Goal: Transaction & Acquisition: Purchase product/service

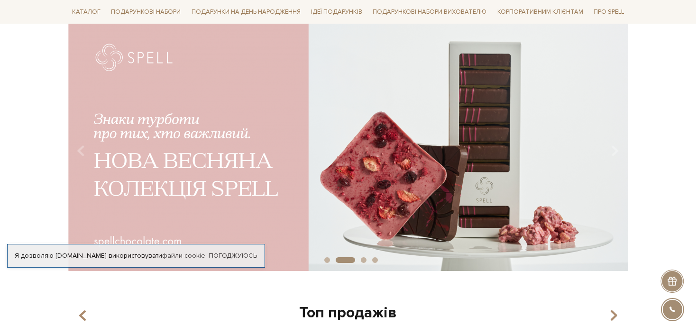
scroll to position [95, 0]
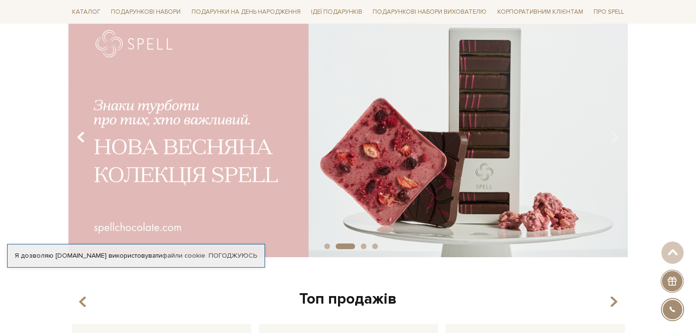
click at [82, 132] on icon "Carousel Navigation" at bounding box center [81, 137] width 8 height 16
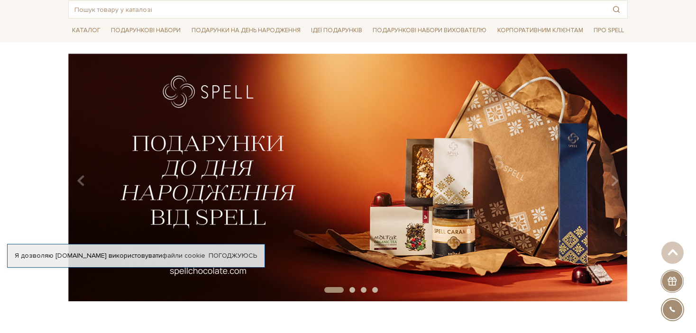
scroll to position [0, 0]
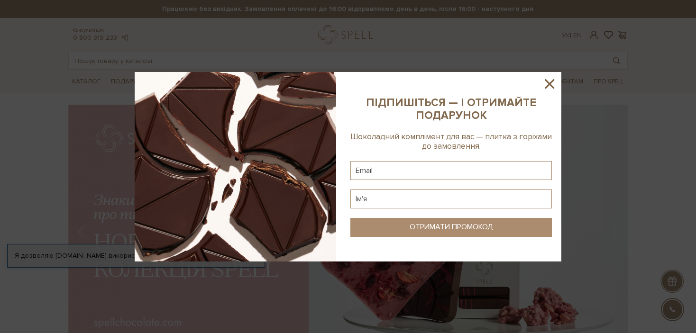
click at [548, 82] on icon at bounding box center [549, 83] width 9 height 9
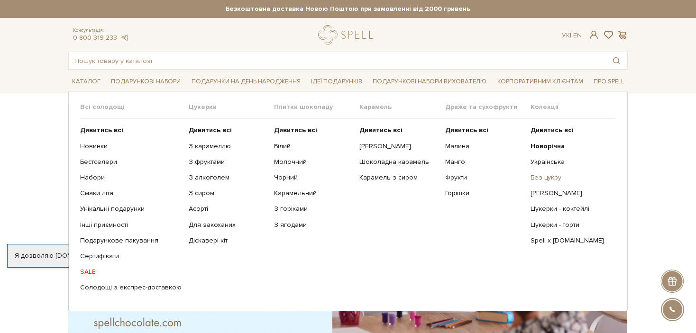
click at [546, 174] on link "Без цукру" at bounding box center [569, 178] width 78 height 9
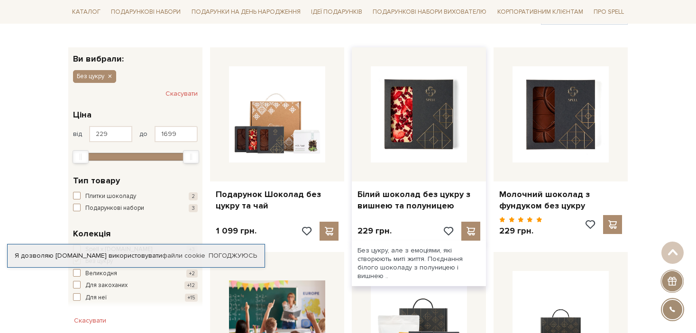
scroll to position [190, 0]
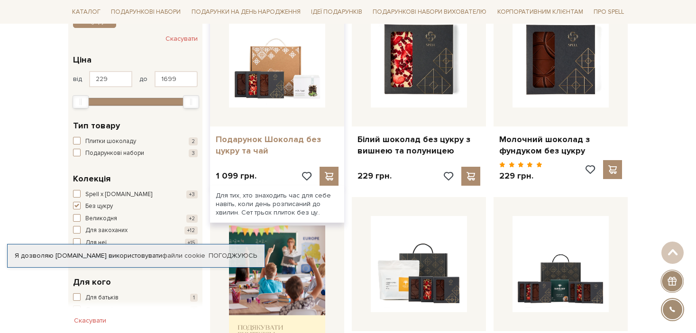
click at [283, 142] on link "Подарунок Шоколад без цукру та чай" at bounding box center [277, 145] width 123 height 22
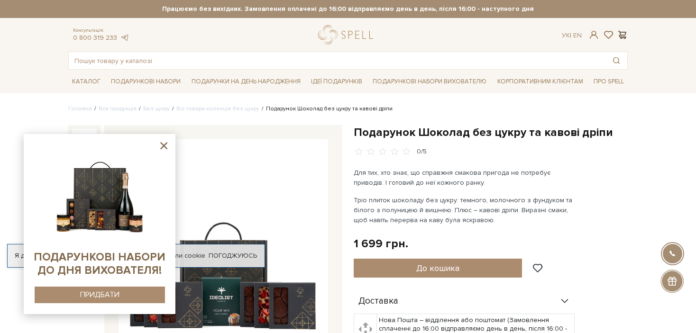
click at [622, 38] on span at bounding box center [621, 35] width 11 height 10
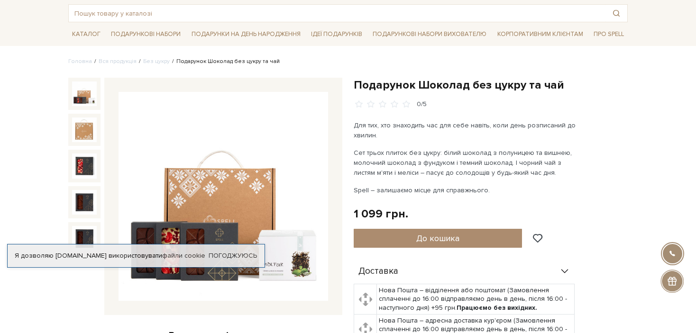
scroll to position [47, 0]
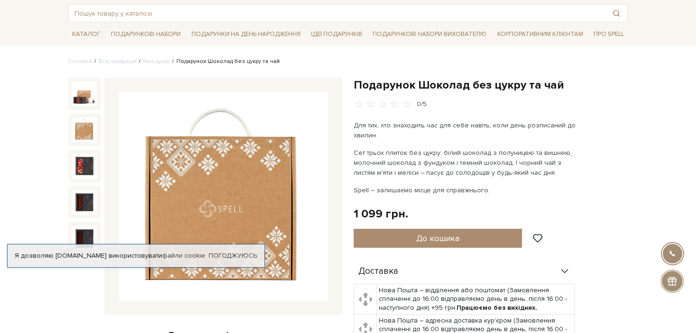
click at [85, 126] on img at bounding box center [84, 130] width 25 height 25
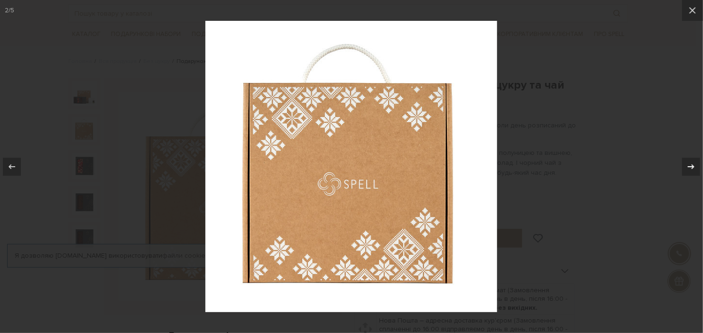
click at [688, 159] on div at bounding box center [691, 167] width 18 height 18
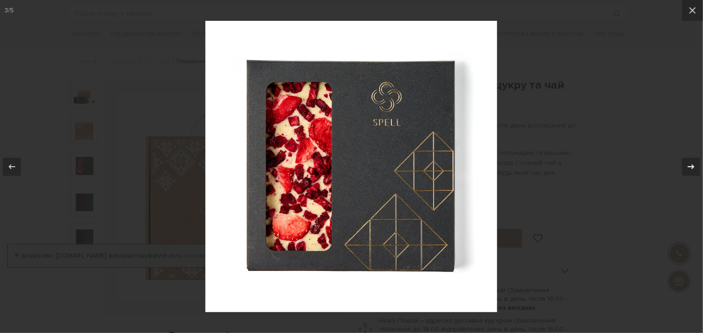
click at [690, 162] on icon at bounding box center [690, 166] width 11 height 11
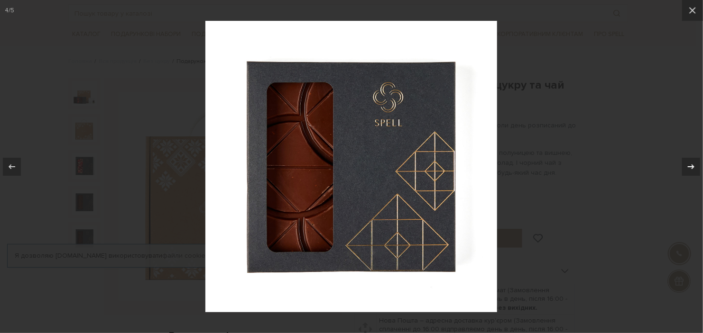
click at [690, 162] on icon at bounding box center [690, 166] width 11 height 11
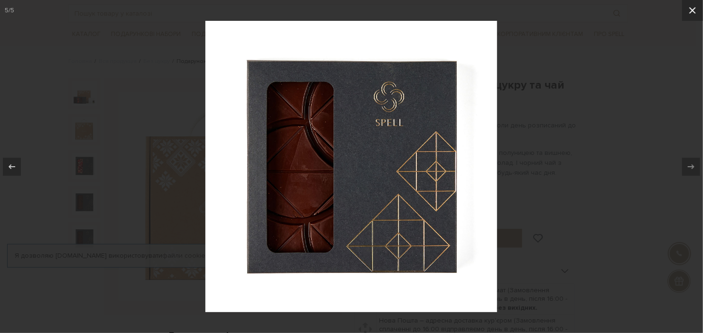
click at [695, 8] on button at bounding box center [692, 10] width 21 height 21
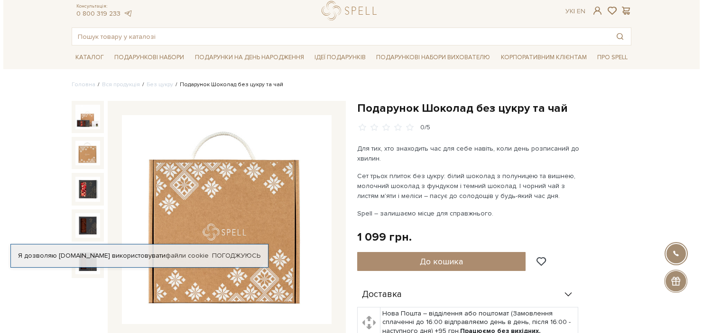
scroll to position [47, 0]
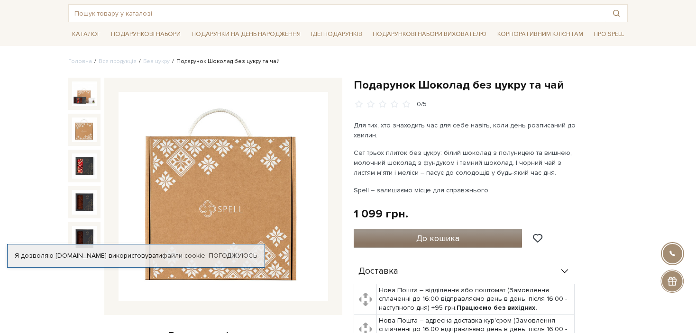
click at [424, 235] on span "До кошика" at bounding box center [437, 238] width 43 height 10
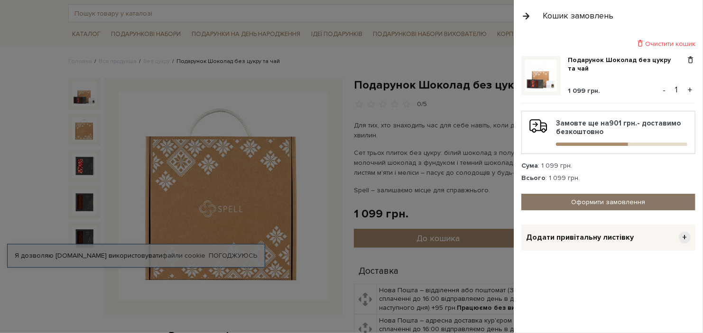
click at [616, 201] on link "Оформити замовлення" at bounding box center [608, 202] width 174 height 17
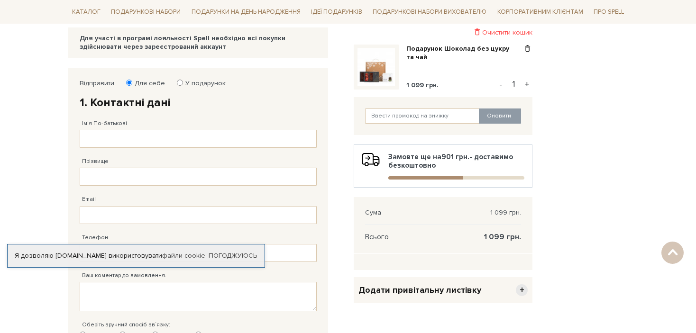
scroll to position [95, 0]
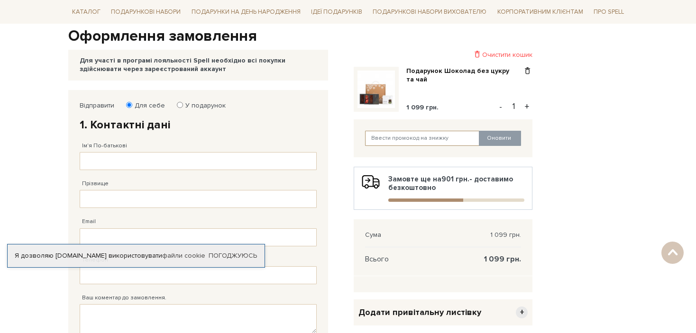
paste input "mbW27M94fy"
type input "mbW27M94fy"
click at [493, 137] on button "Оновити" at bounding box center [500, 138] width 42 height 15
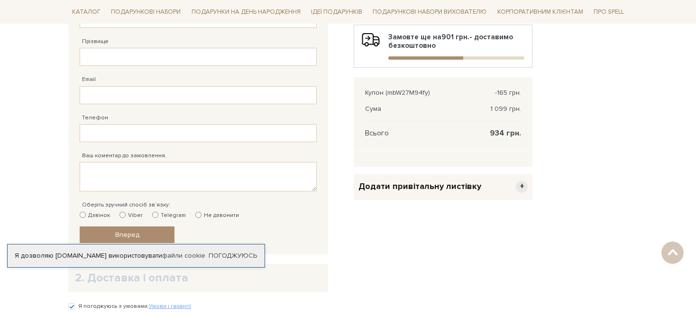
scroll to position [0, 0]
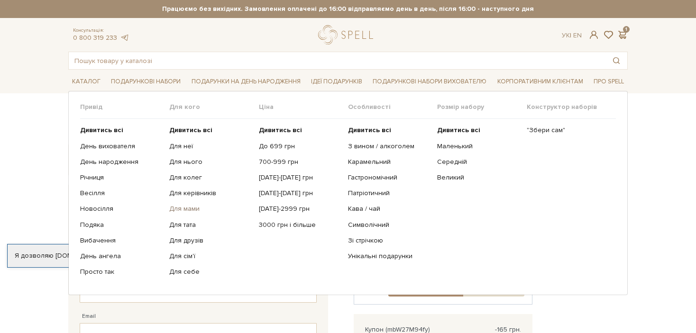
click at [183, 209] on link "Для мами" at bounding box center [210, 209] width 82 height 9
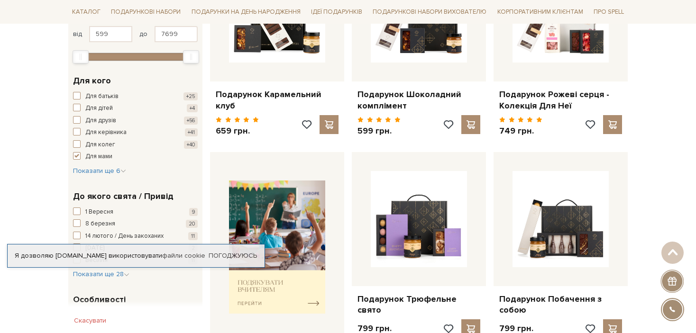
scroll to position [284, 0]
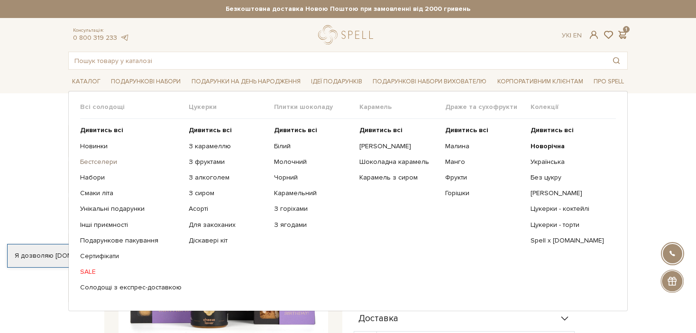
click at [100, 163] on link "Бестселери" at bounding box center [130, 162] width 101 height 9
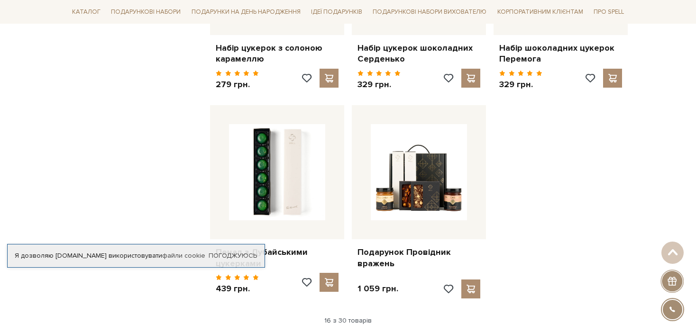
scroll to position [996, 0]
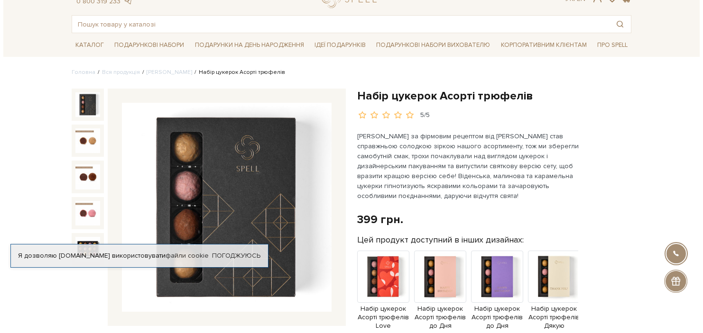
scroll to position [95, 0]
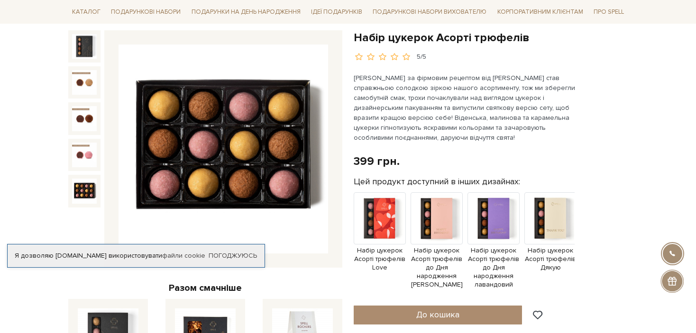
click at [84, 191] on img at bounding box center [84, 191] width 25 height 25
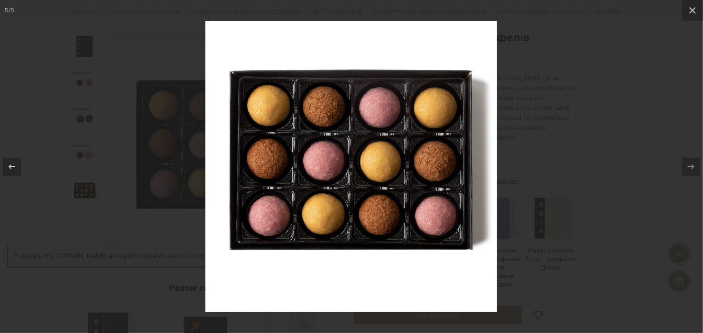
click at [647, 79] on div at bounding box center [351, 166] width 703 height 333
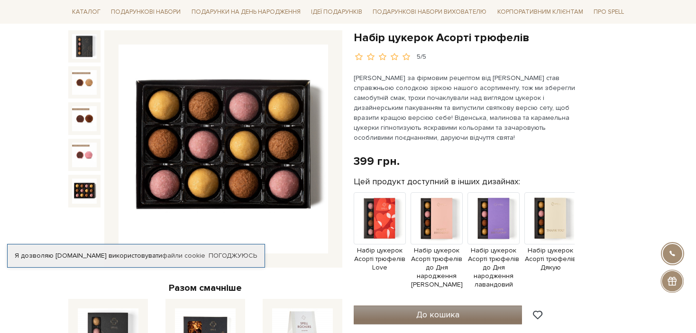
click at [422, 310] on span "До кошика" at bounding box center [437, 315] width 43 height 10
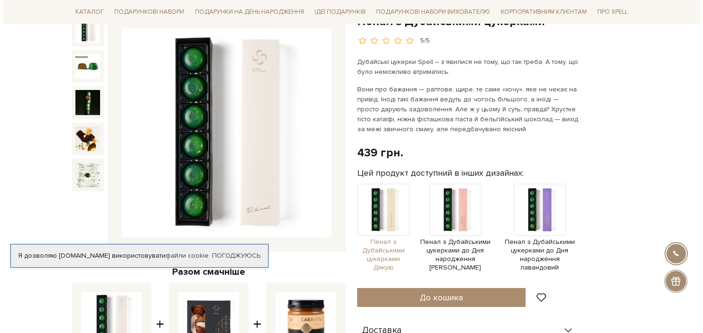
scroll to position [95, 0]
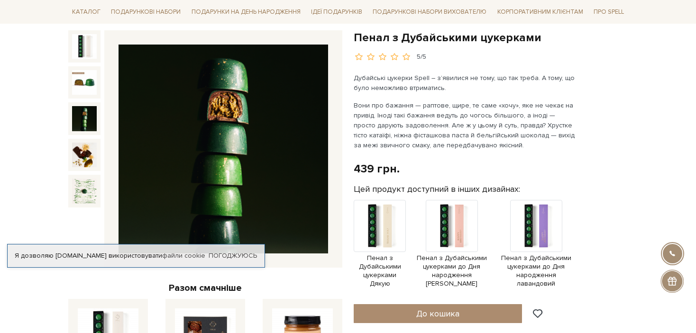
click at [85, 121] on img at bounding box center [84, 118] width 25 height 25
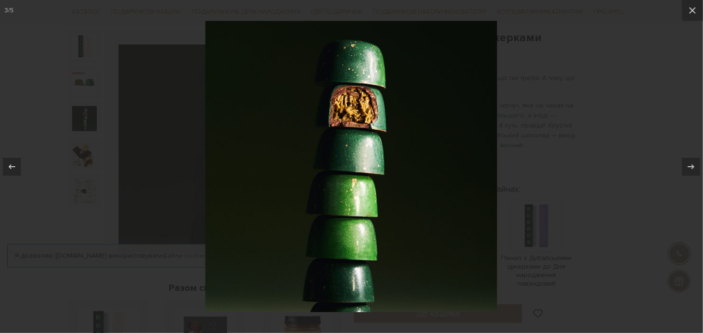
click at [583, 127] on div at bounding box center [351, 166] width 703 height 333
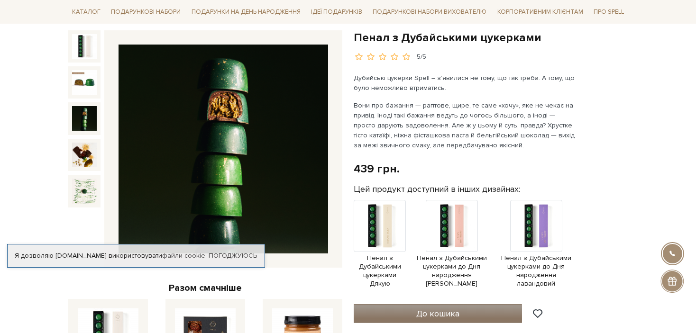
click at [417, 313] on span "До кошика" at bounding box center [437, 314] width 43 height 10
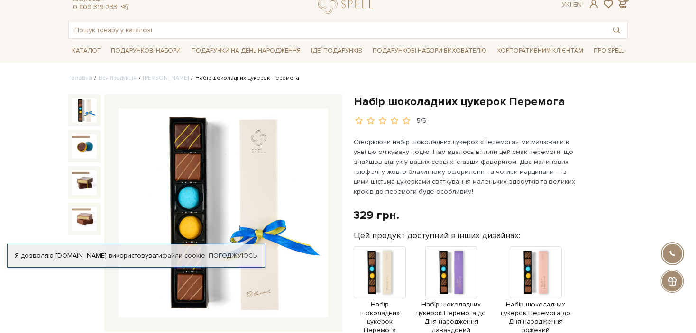
scroll to position [47, 0]
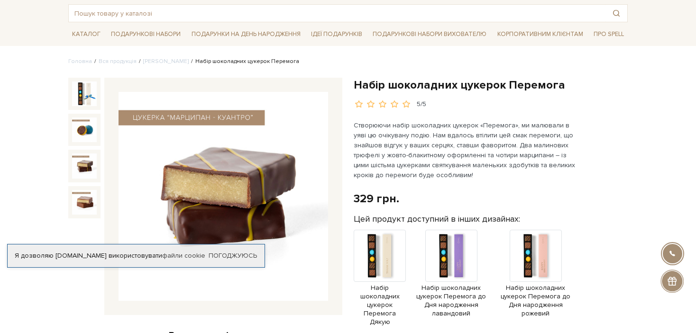
click at [87, 161] on img at bounding box center [84, 166] width 25 height 25
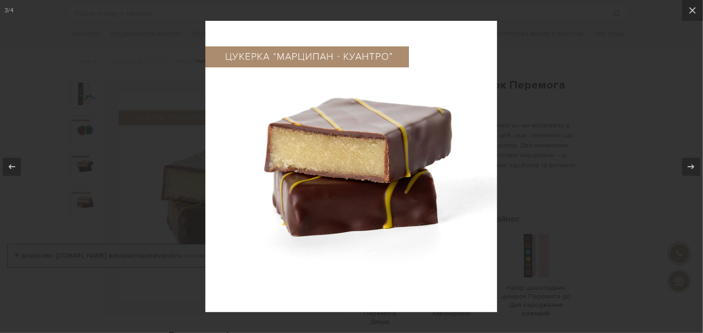
click at [597, 116] on div at bounding box center [351, 166] width 703 height 333
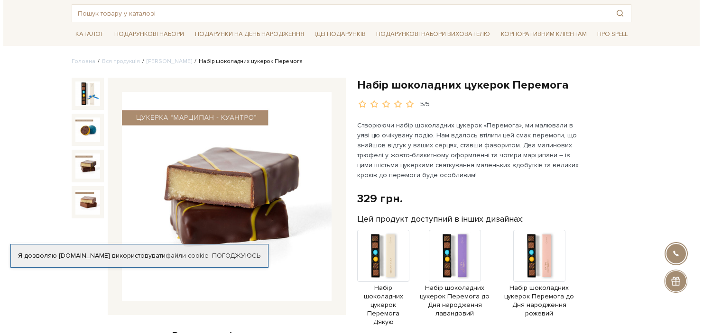
scroll to position [237, 0]
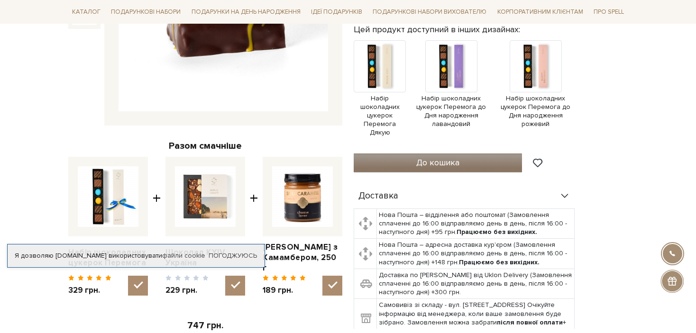
click at [437, 159] on span "До кошика" at bounding box center [437, 162] width 43 height 10
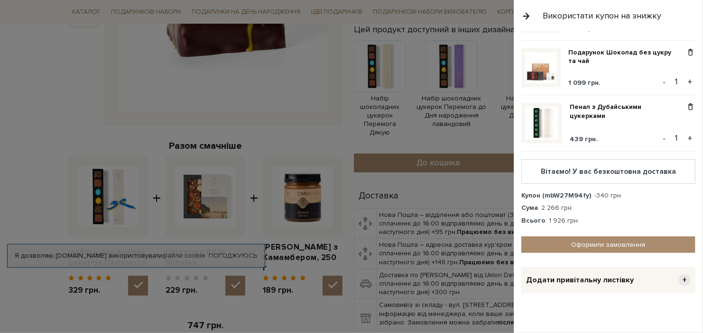
scroll to position [121, 0]
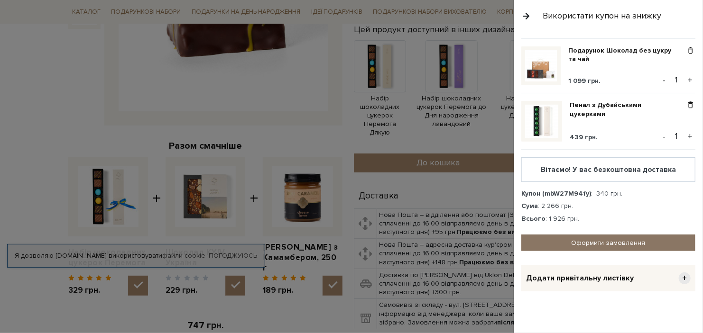
click at [600, 239] on link "Оформити замовлення" at bounding box center [608, 243] width 174 height 17
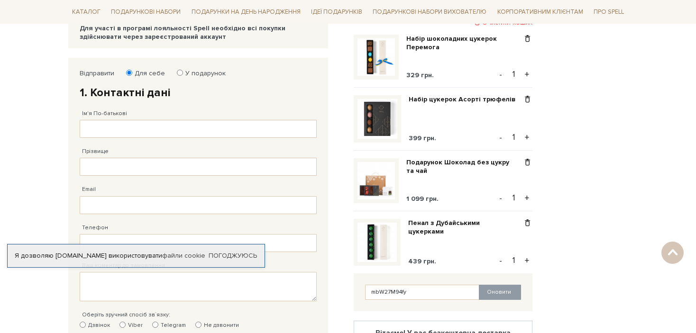
scroll to position [95, 0]
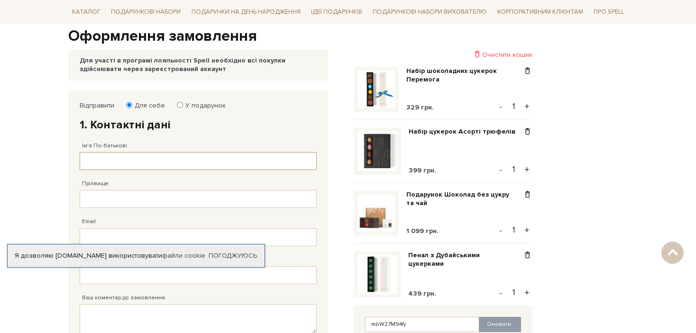
click at [111, 160] on input "Ім'я По-батькові" at bounding box center [198, 161] width 237 height 18
type input "[PERSON_NAME]"
click at [111, 200] on input "Прізвище" at bounding box center [198, 199] width 237 height 18
type input "[PERSON_NAME]"
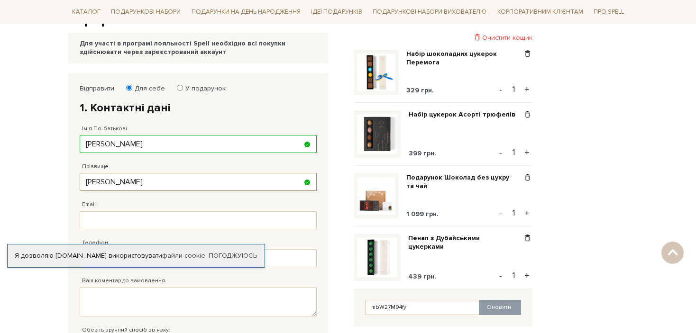
scroll to position [142, 0]
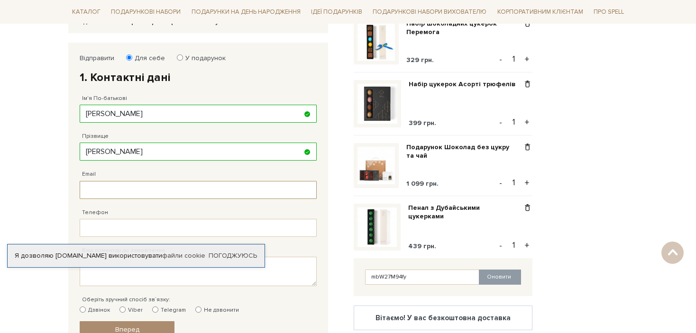
click at [117, 192] on input "Email" at bounding box center [198, 190] width 237 height 18
type input "[EMAIL_ADDRESS][DOMAIN_NAME]"
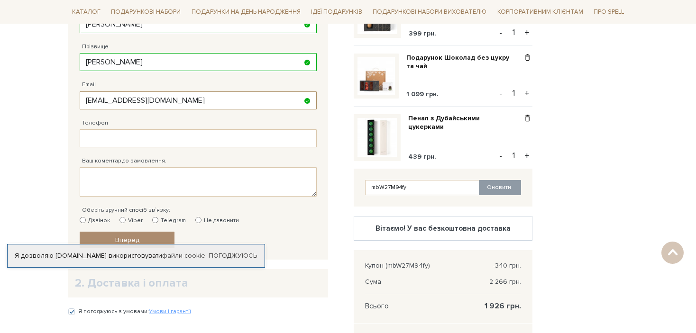
scroll to position [237, 0]
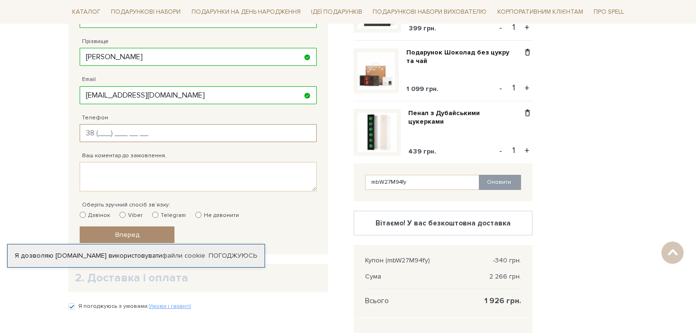
click at [115, 132] on input "Телефон" at bounding box center [198, 133] width 237 height 18
type input "[PHONE_NUMBER]"
click at [137, 175] on textarea "Ваш коментар до замовлення." at bounding box center [198, 176] width 237 height 29
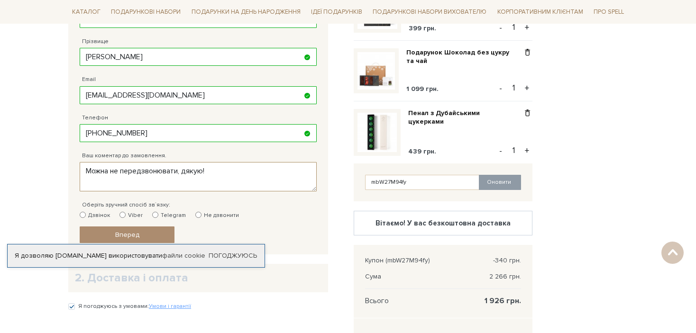
type textarea "Можна не передзвонювати, дякую!"
click at [198, 215] on label "Не дзвонити" at bounding box center [217, 215] width 44 height 9
click at [198, 215] on input "Не дзвонити" at bounding box center [198, 215] width 6 height 6
radio input "true"
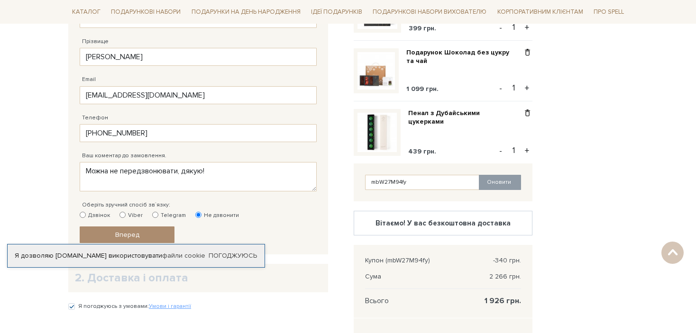
scroll to position [332, 0]
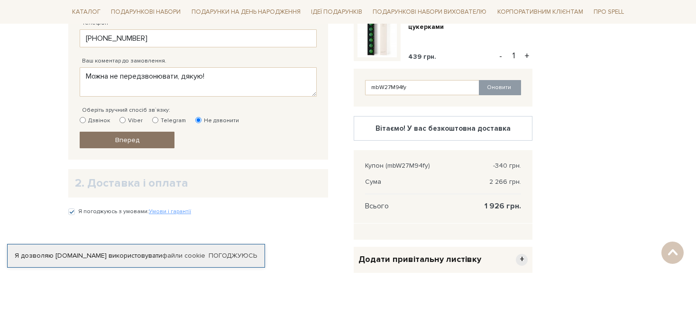
click at [161, 137] on link "Вперед" at bounding box center [127, 140] width 95 height 17
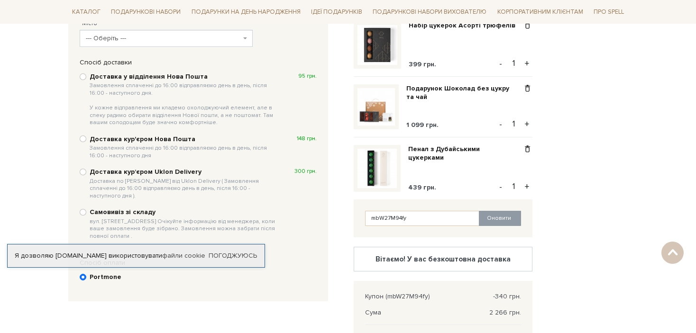
scroll to position [184, 0]
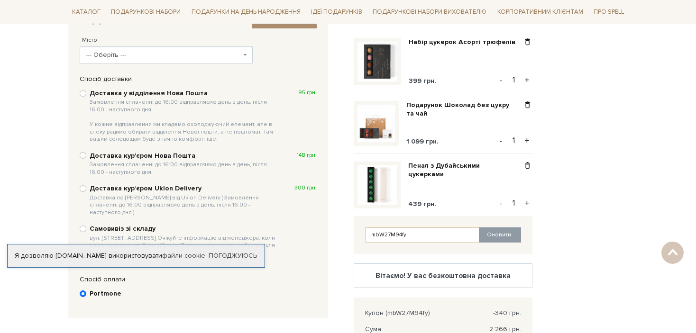
click at [85, 95] on div "Доставка у відділення Нова Пошта Замовлення сплаченні до 16:00 відправляємо ден…" at bounding box center [198, 116] width 237 height 56
click at [84, 94] on input "Доставка у відділення Нова Пошта Замовлення сплаченні до 16:00 відправляємо ден…" at bounding box center [83, 93] width 7 height 7
radio input "true"
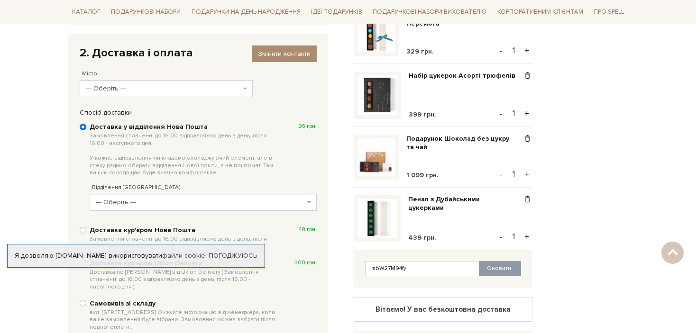
scroll to position [137, 0]
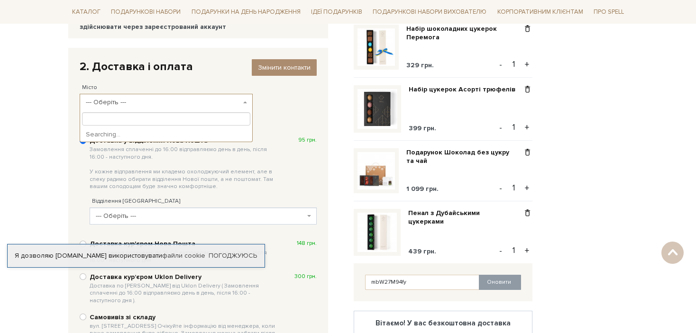
click at [129, 102] on span "--- Оберіть ---" at bounding box center [163, 102] width 155 height 9
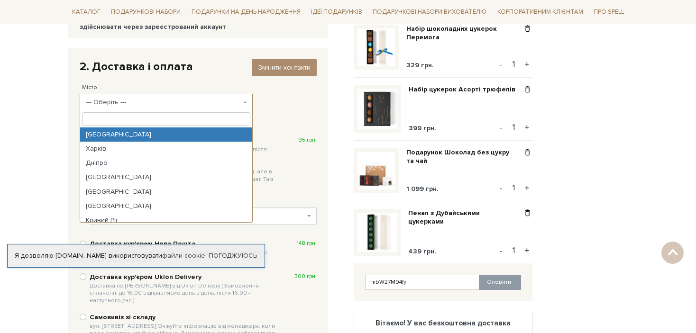
click at [127, 117] on input "search" at bounding box center [166, 118] width 168 height 13
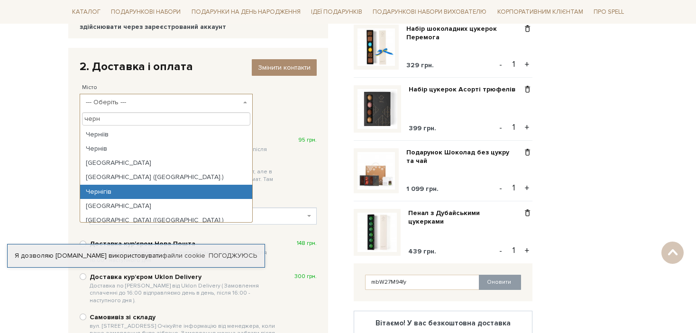
type input "черн"
select select "Чернігів"
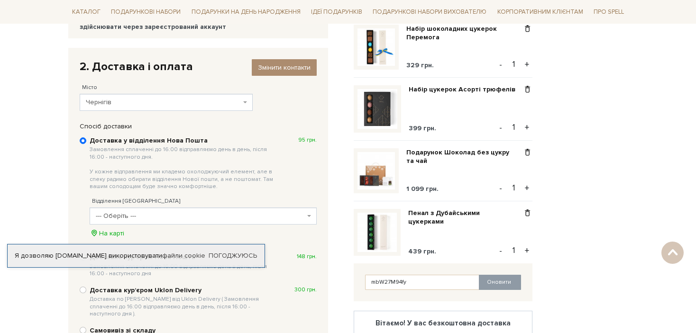
scroll to position [184, 0]
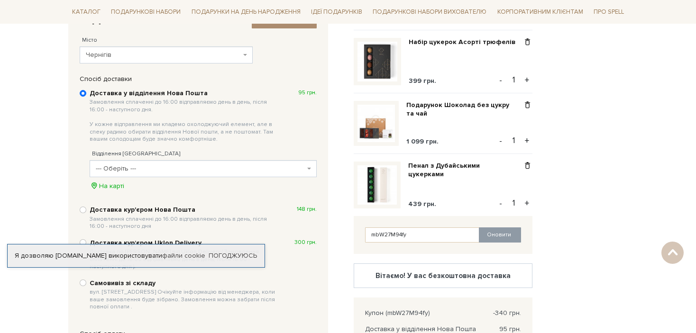
click at [143, 168] on span "--- Оберіть ---" at bounding box center [200, 168] width 209 height 9
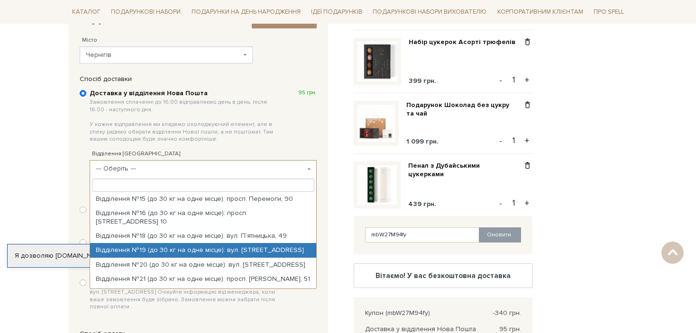
scroll to position [284, 0]
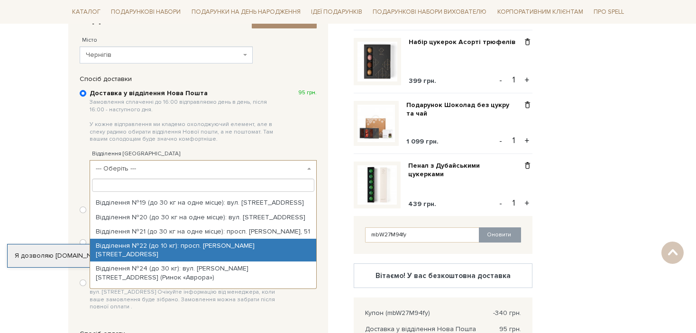
select select "Відділення №22 (до 10 кг): просп. [PERSON_NAME][STREET_ADDRESS]"
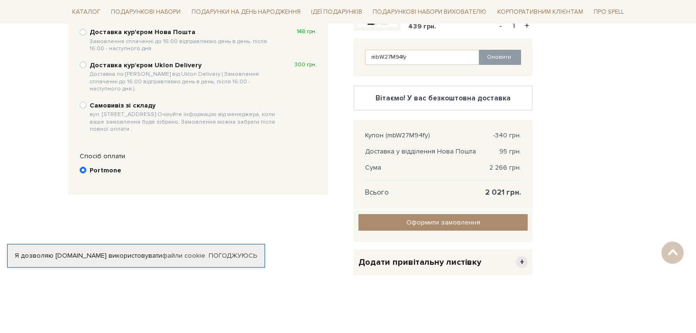
scroll to position [379, 0]
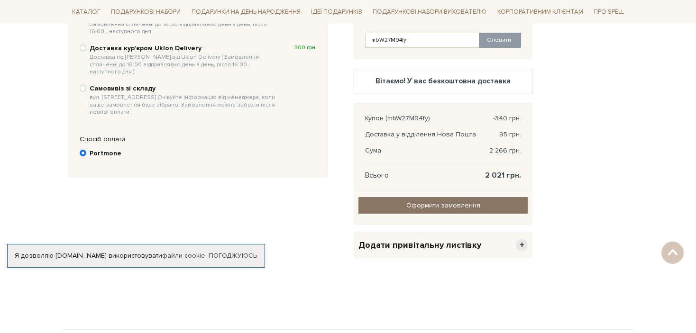
click at [381, 204] on input "Оформити замовлення" at bounding box center [442, 205] width 169 height 17
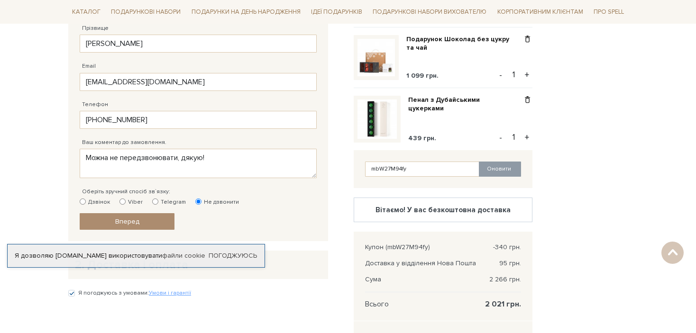
scroll to position [284, 0]
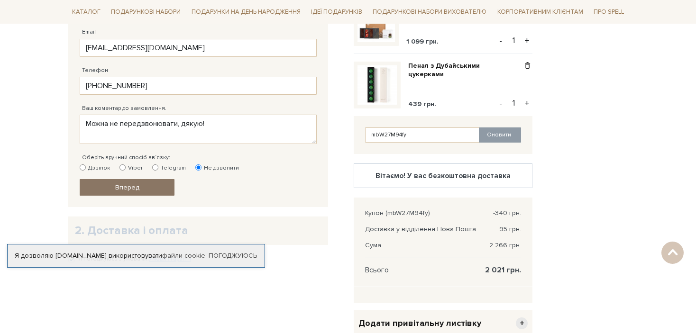
click at [149, 187] on link "Вперед" at bounding box center [127, 187] width 95 height 17
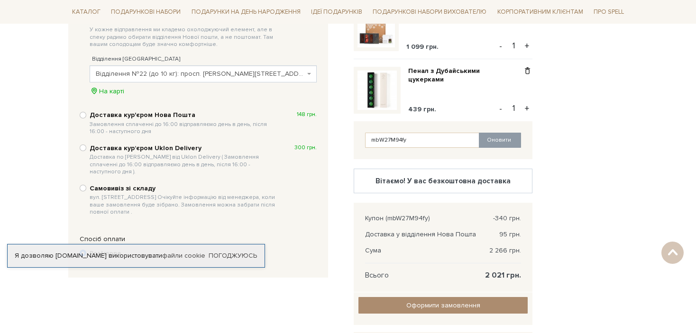
scroll to position [374, 0]
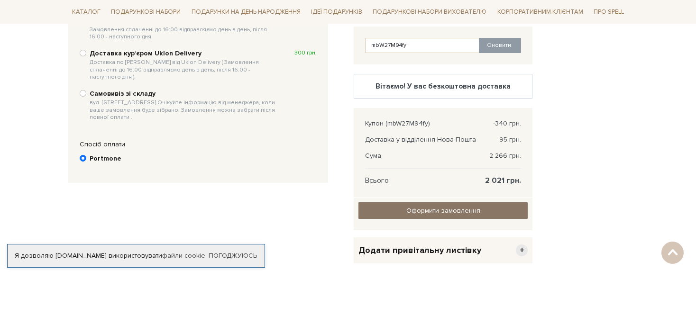
click at [426, 207] on input "Оформити замовлення" at bounding box center [442, 210] width 169 height 17
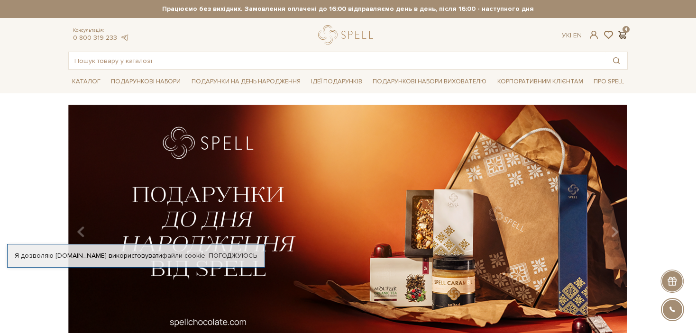
click at [625, 36] on span at bounding box center [621, 35] width 11 height 10
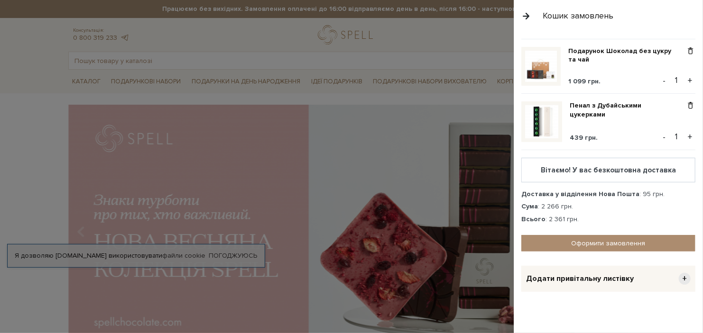
scroll to position [121, 0]
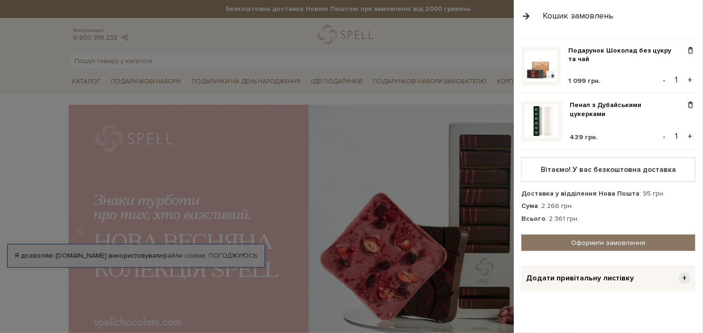
click at [586, 239] on link "Оформити замовлення" at bounding box center [608, 243] width 174 height 17
